Goal: Information Seeking & Learning: Learn about a topic

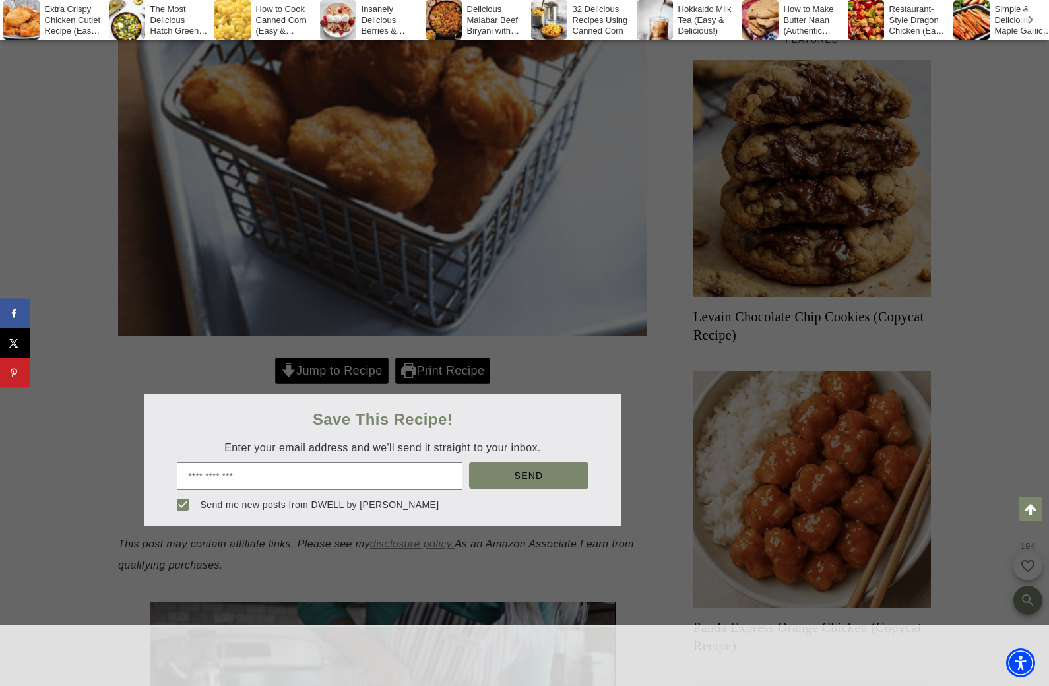
click at [885, 244] on div at bounding box center [524, 343] width 1049 height 686
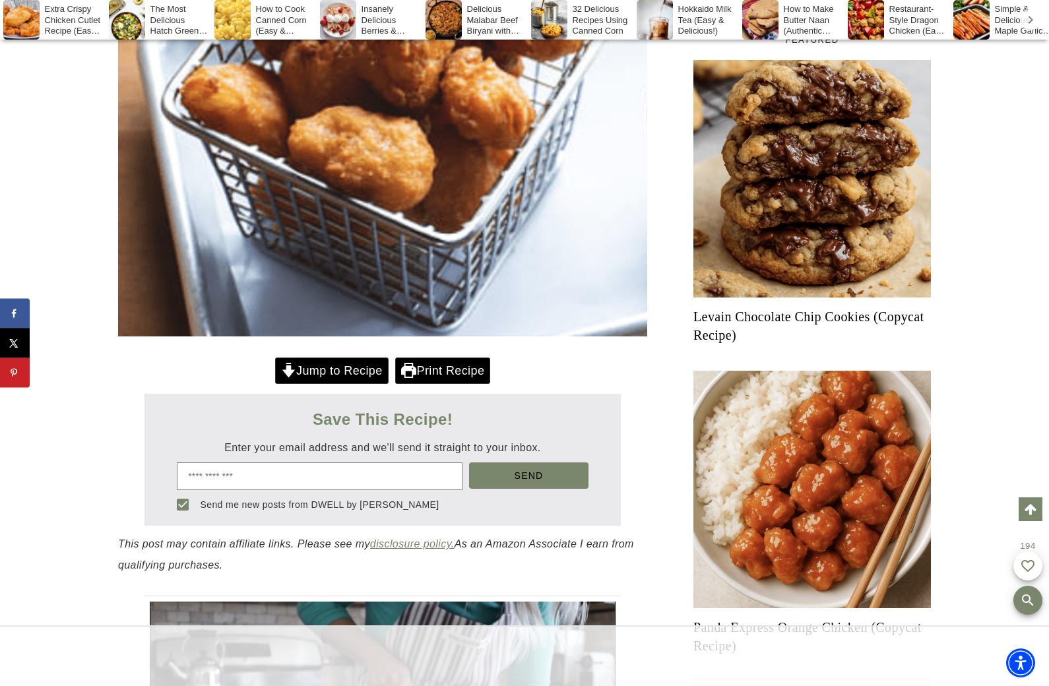
click at [900, 255] on div at bounding box center [524, 343] width 1049 height 686
click at [860, 283] on img "Read More Levain Chocolate Chip Cookies (Copycat Recipe)" at bounding box center [813, 179] width 238 height 238
click at [842, 308] on link "Levain Chocolate Chip Cookies (Copycat Recipe)" at bounding box center [813, 326] width 238 height 37
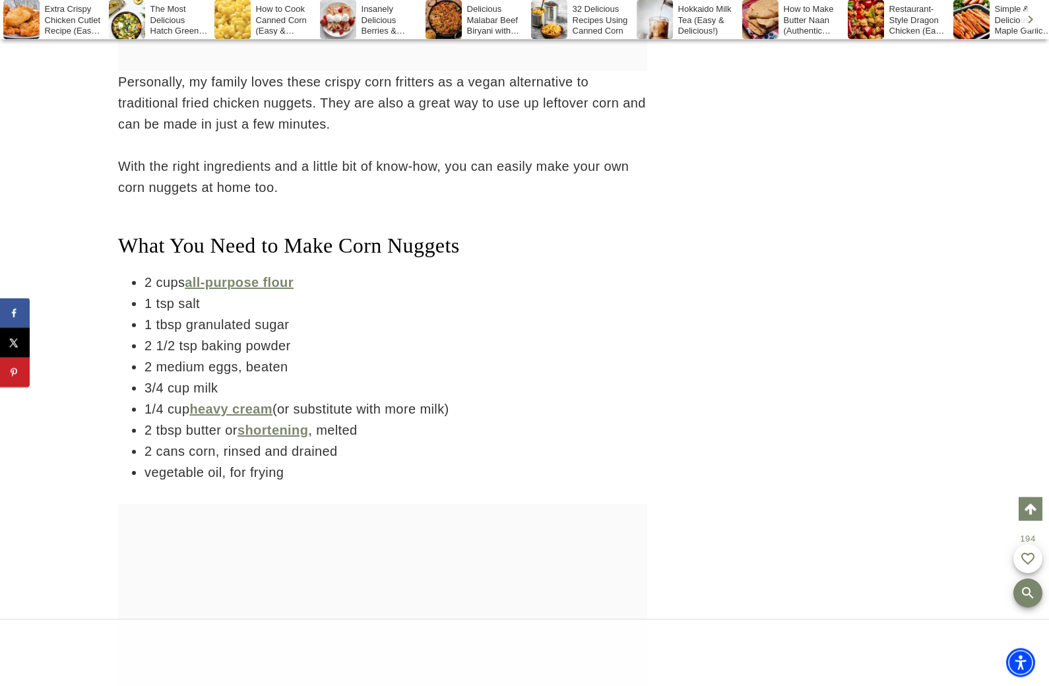
scroll to position [3169, 0]
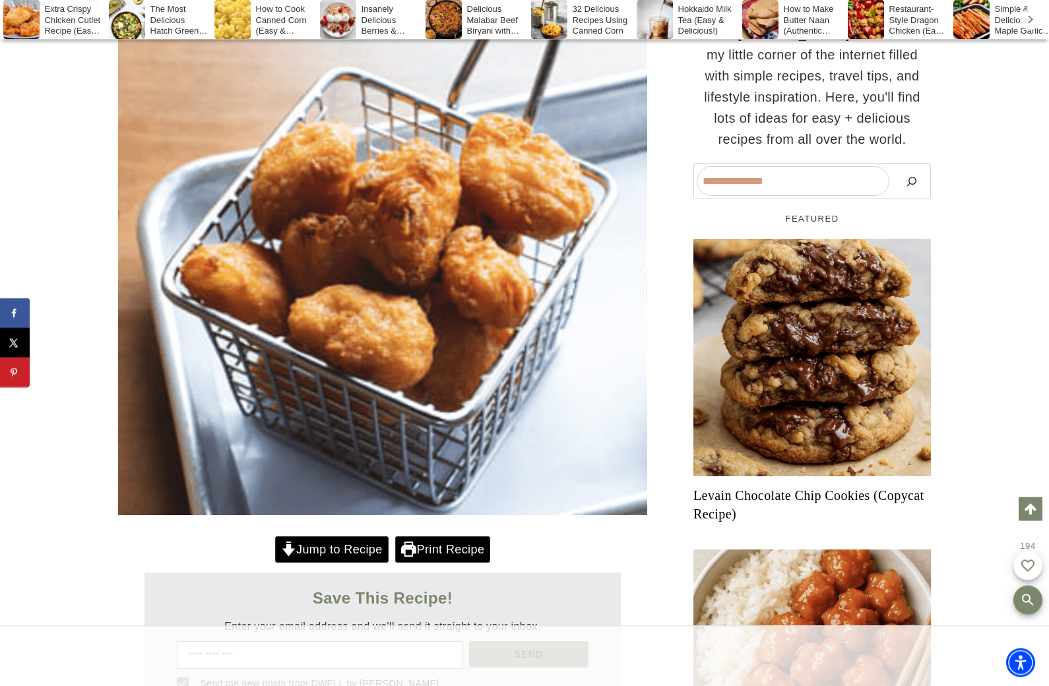
scroll to position [354, 0]
